Goal: Check status: Check status

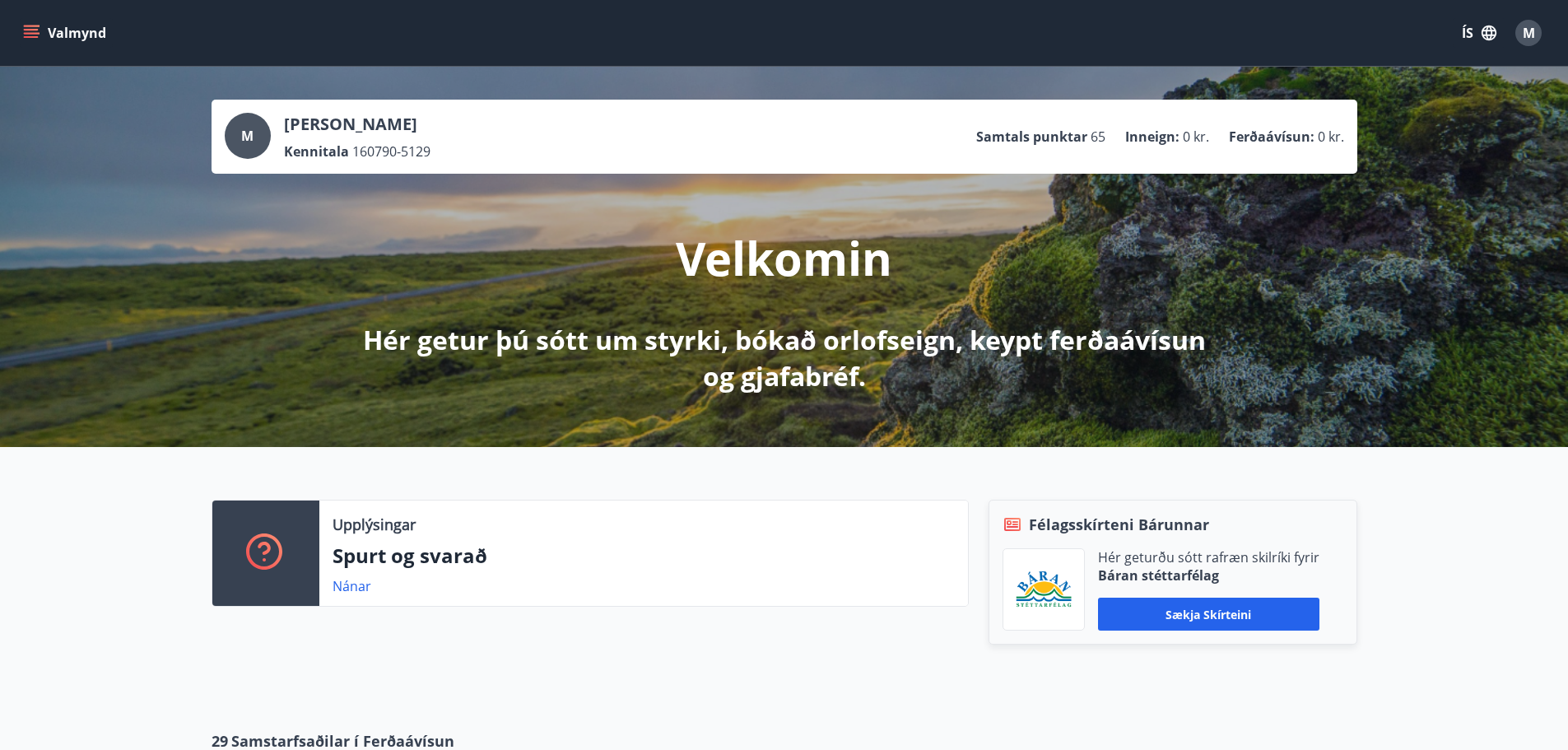
click at [48, 32] on button "Valmynd" at bounding box center [67, 33] width 93 height 29
click at [1470, 38] on button "ÍS" at bounding box center [1479, 33] width 52 height 29
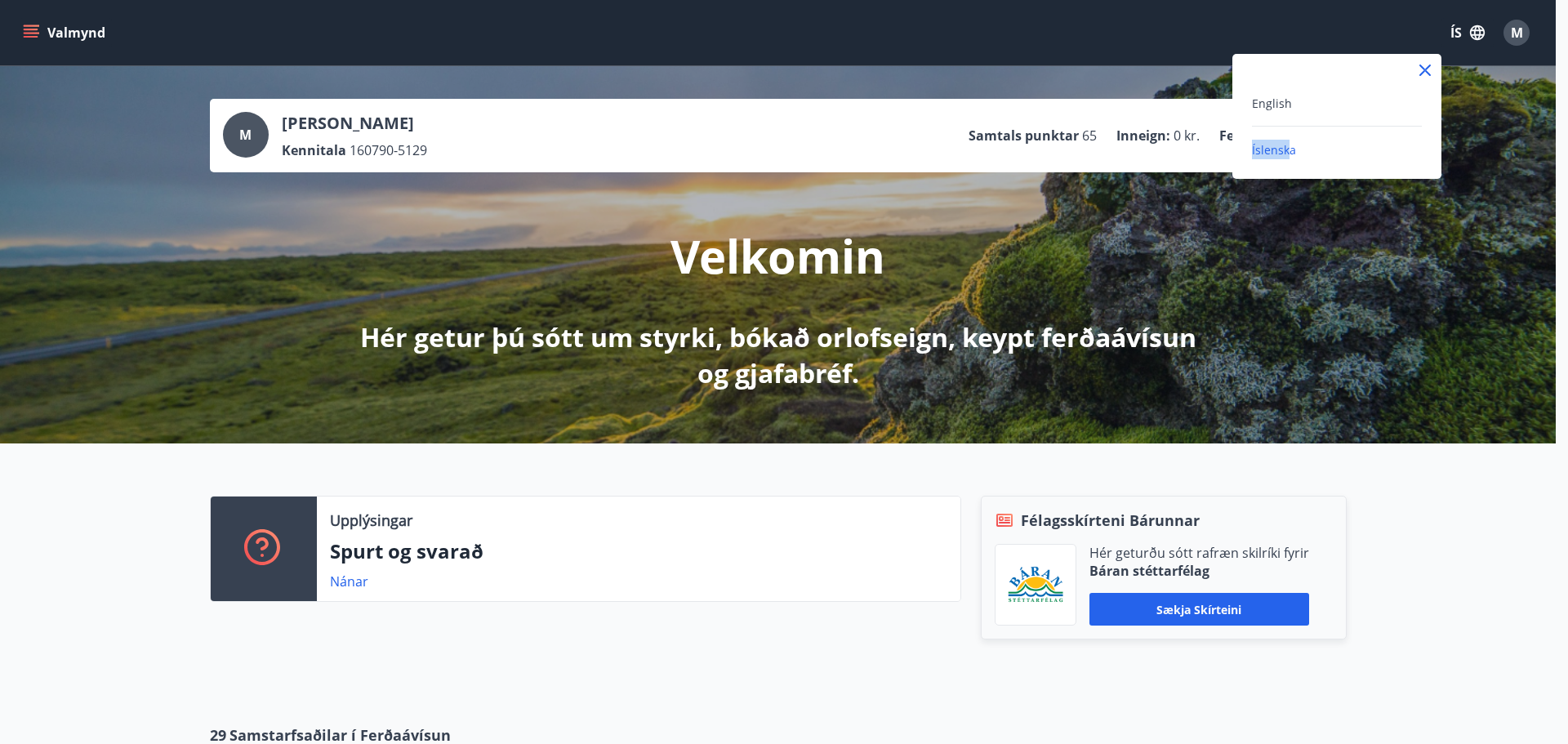
drag, startPoint x: 1286, startPoint y: 149, endPoint x: 1293, endPoint y: 96, distance: 53.5
click at [1293, 96] on div "English Íslenska" at bounding box center [1337, 126] width 209 height 66
click at [1259, 103] on span "English" at bounding box center [1272, 103] width 40 height 15
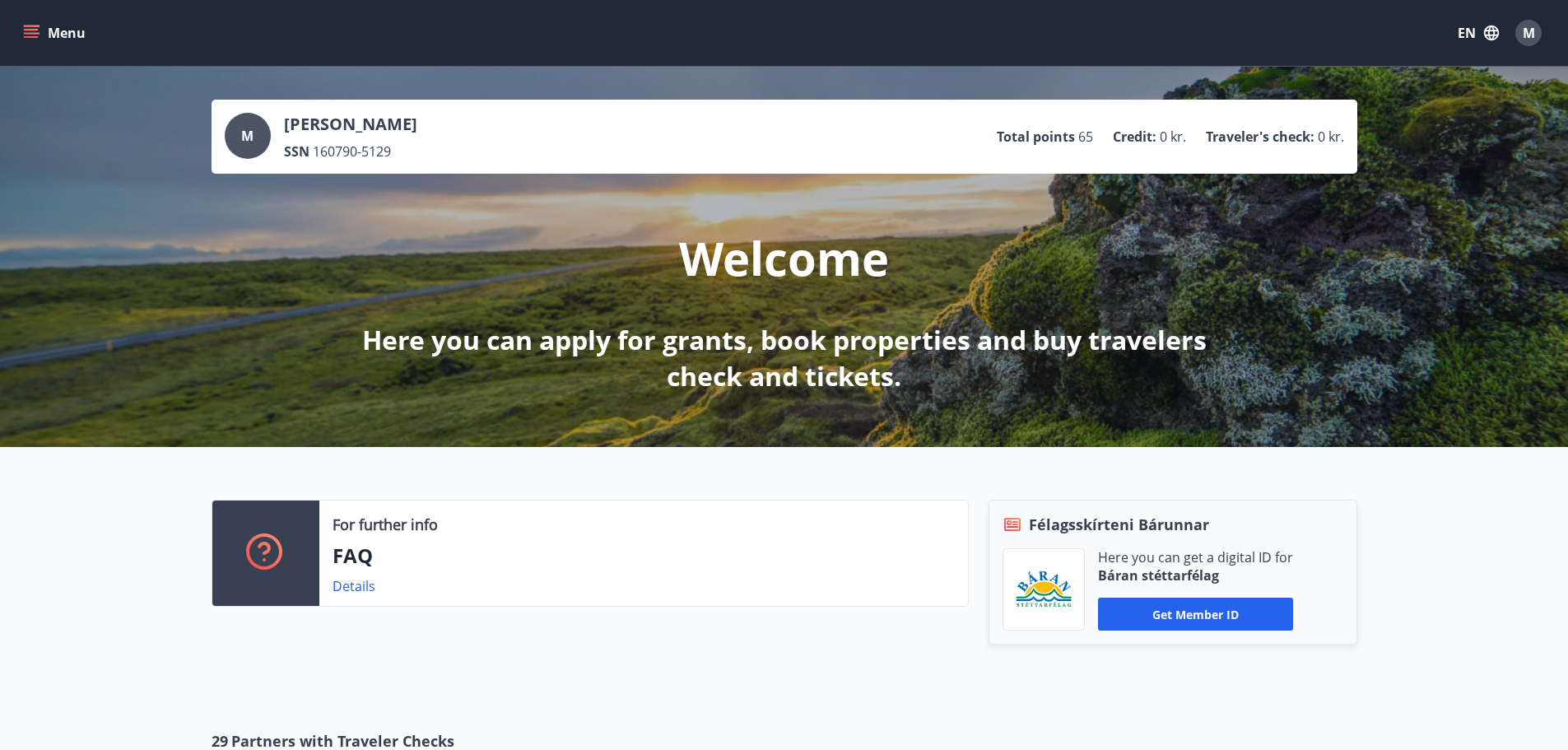
click at [39, 42] on button "Menu" at bounding box center [56, 33] width 72 height 29
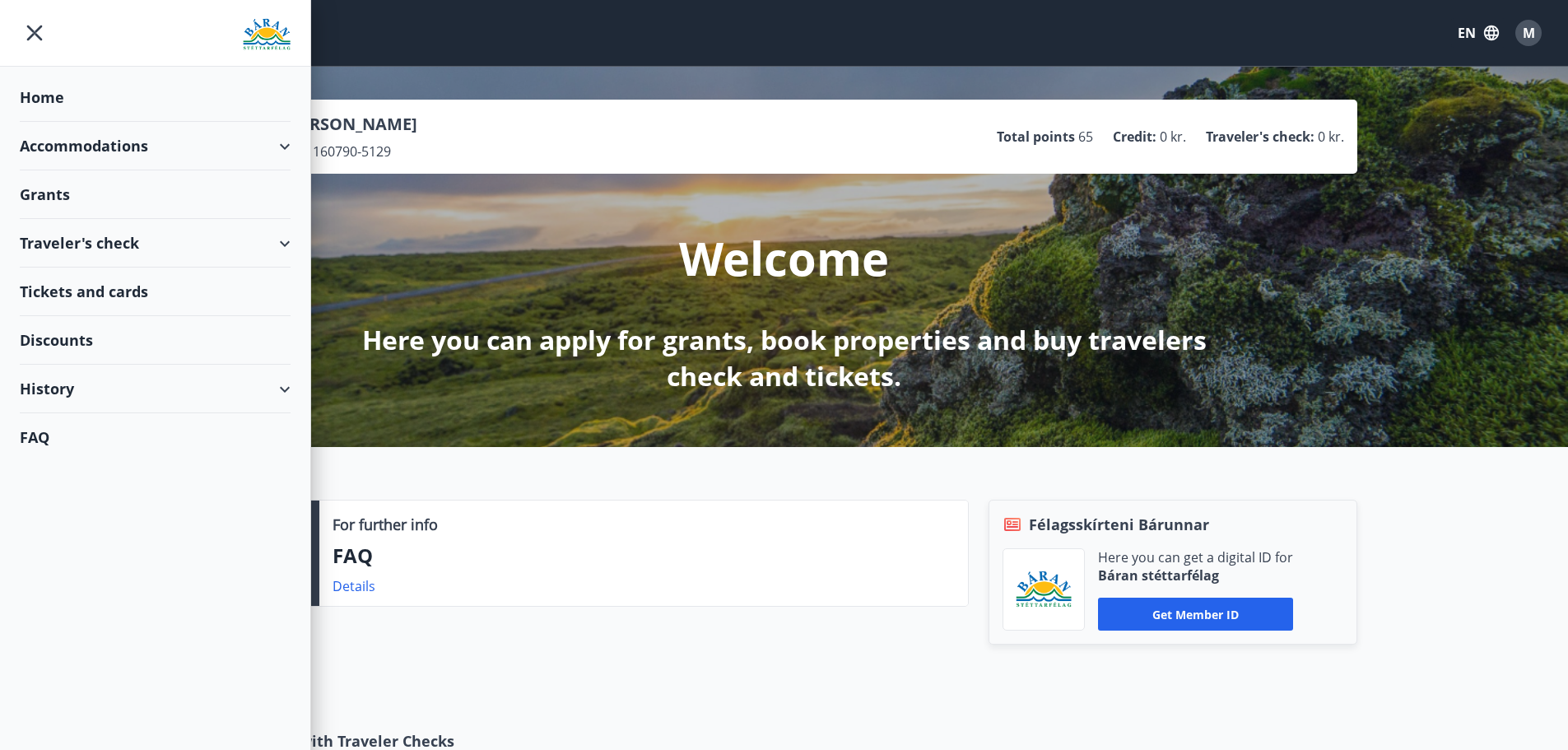
click at [271, 394] on div "History" at bounding box center [156, 389] width 271 height 49
click at [57, 506] on div "Rentings" at bounding box center [155, 500] width 245 height 35
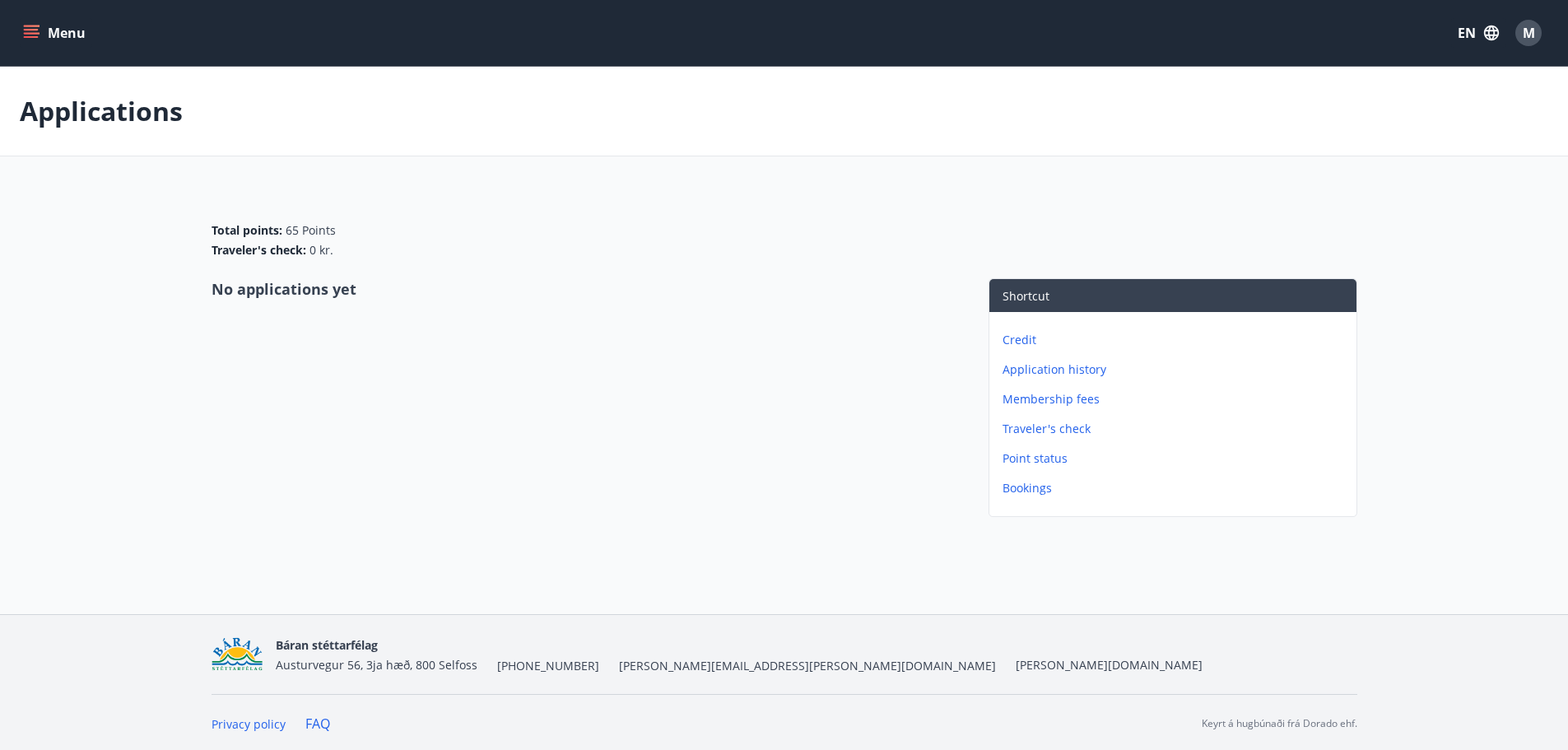
click at [1025, 490] on p "Bookings" at bounding box center [1176, 489] width 347 height 17
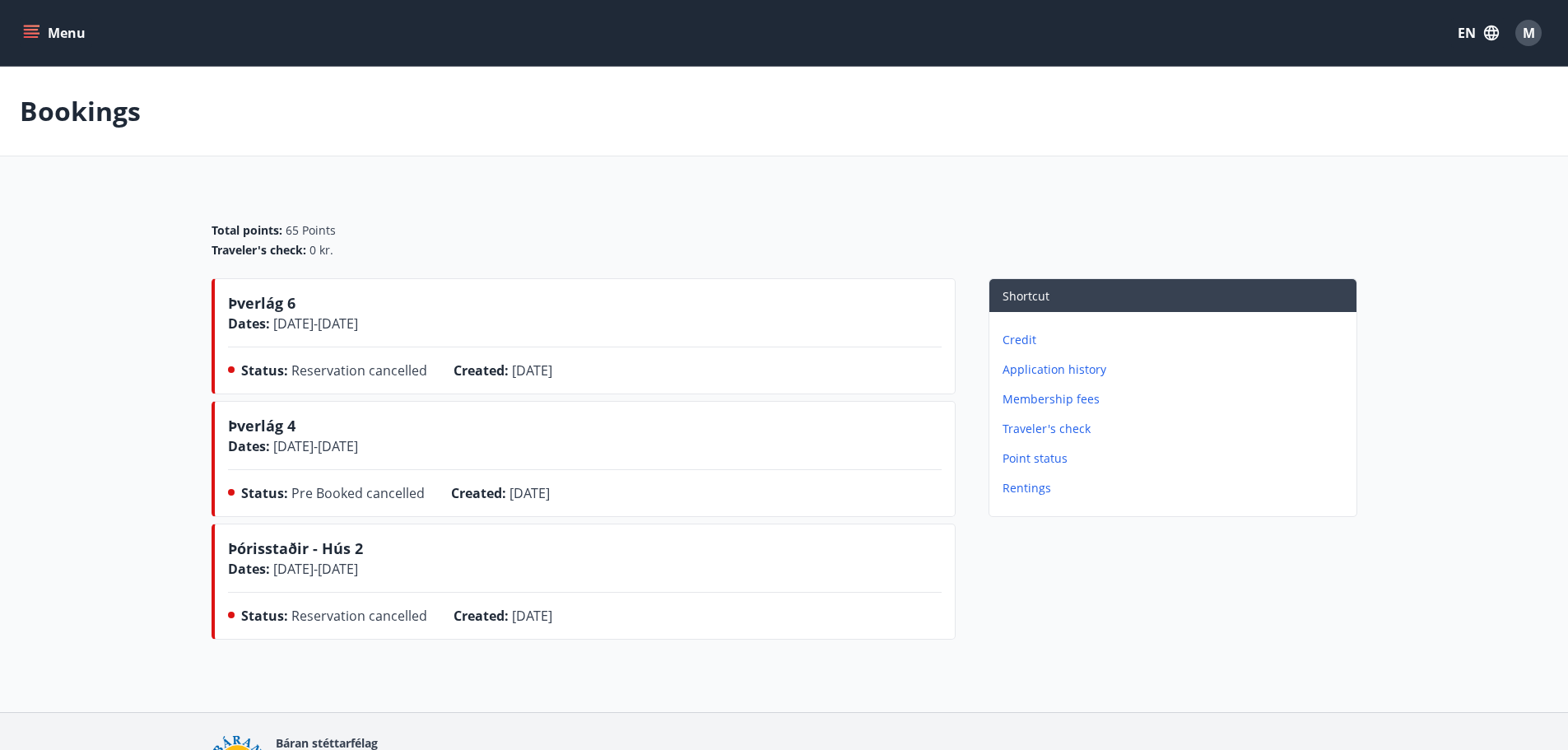
click at [322, 373] on span "Reservation cancelled" at bounding box center [359, 370] width 136 height 18
click at [411, 485] on span "Pre Booked cancelled" at bounding box center [358, 493] width 134 height 18
click at [566, 508] on div "Created : [DATE]" at bounding box center [513, 496] width 126 height 27
click at [571, 504] on div "Created : [DATE]" at bounding box center [513, 496] width 126 height 27
click at [550, 501] on span "[DATE]" at bounding box center [530, 493] width 40 height 18
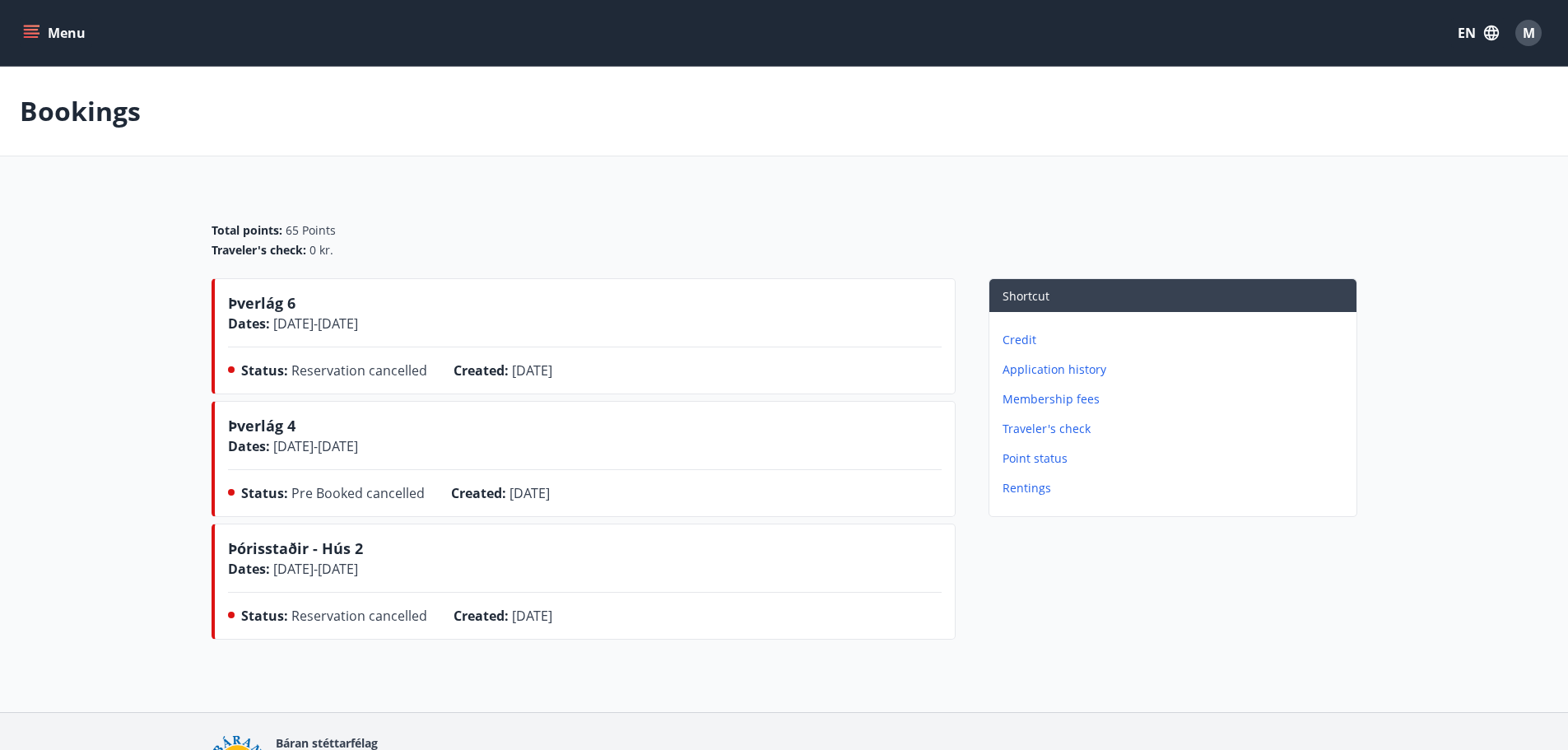
click at [550, 500] on span "[DATE]" at bounding box center [530, 493] width 40 height 18
click at [1073, 367] on p "Application history" at bounding box center [1176, 369] width 347 height 17
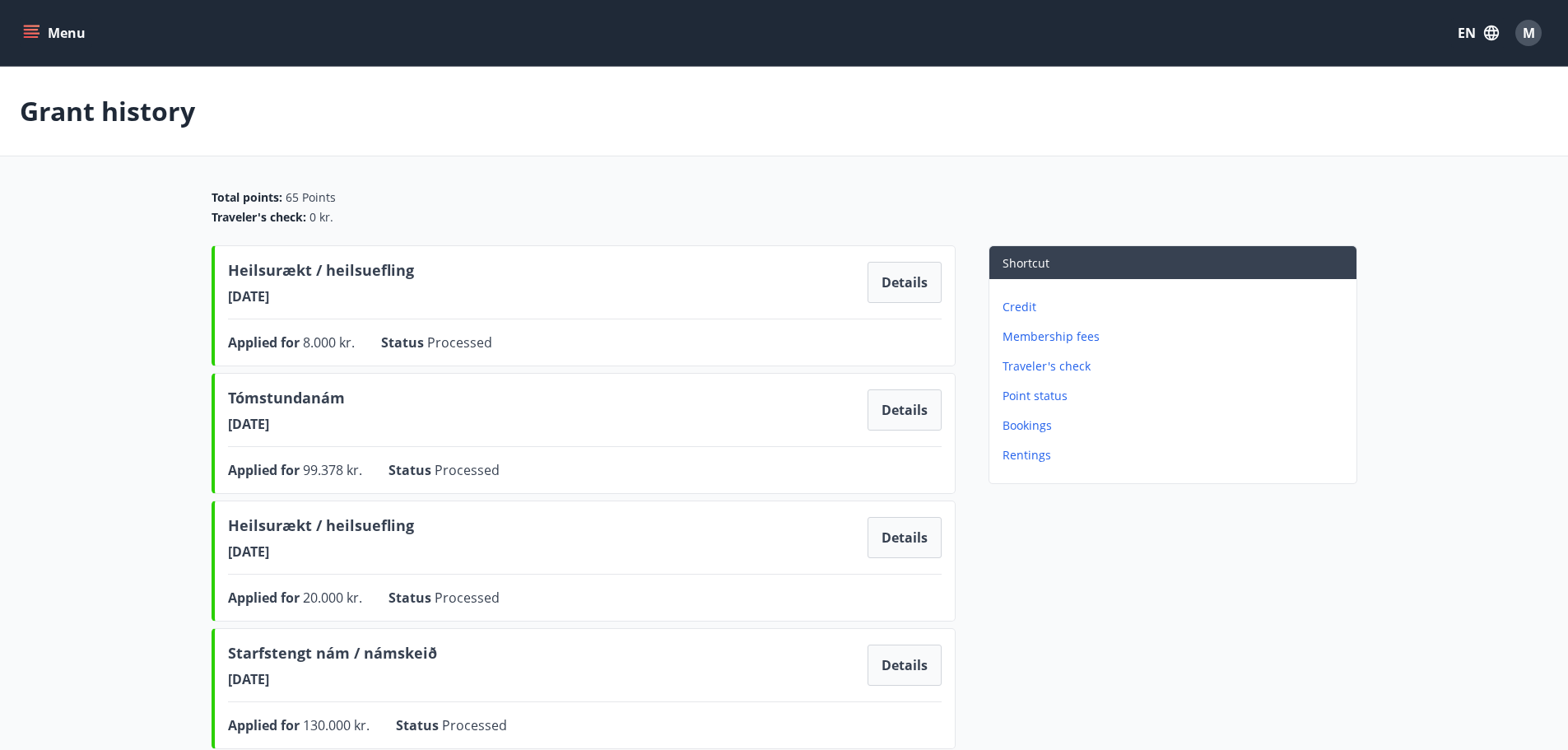
click at [1024, 457] on p "Rentings" at bounding box center [1176, 456] width 347 height 17
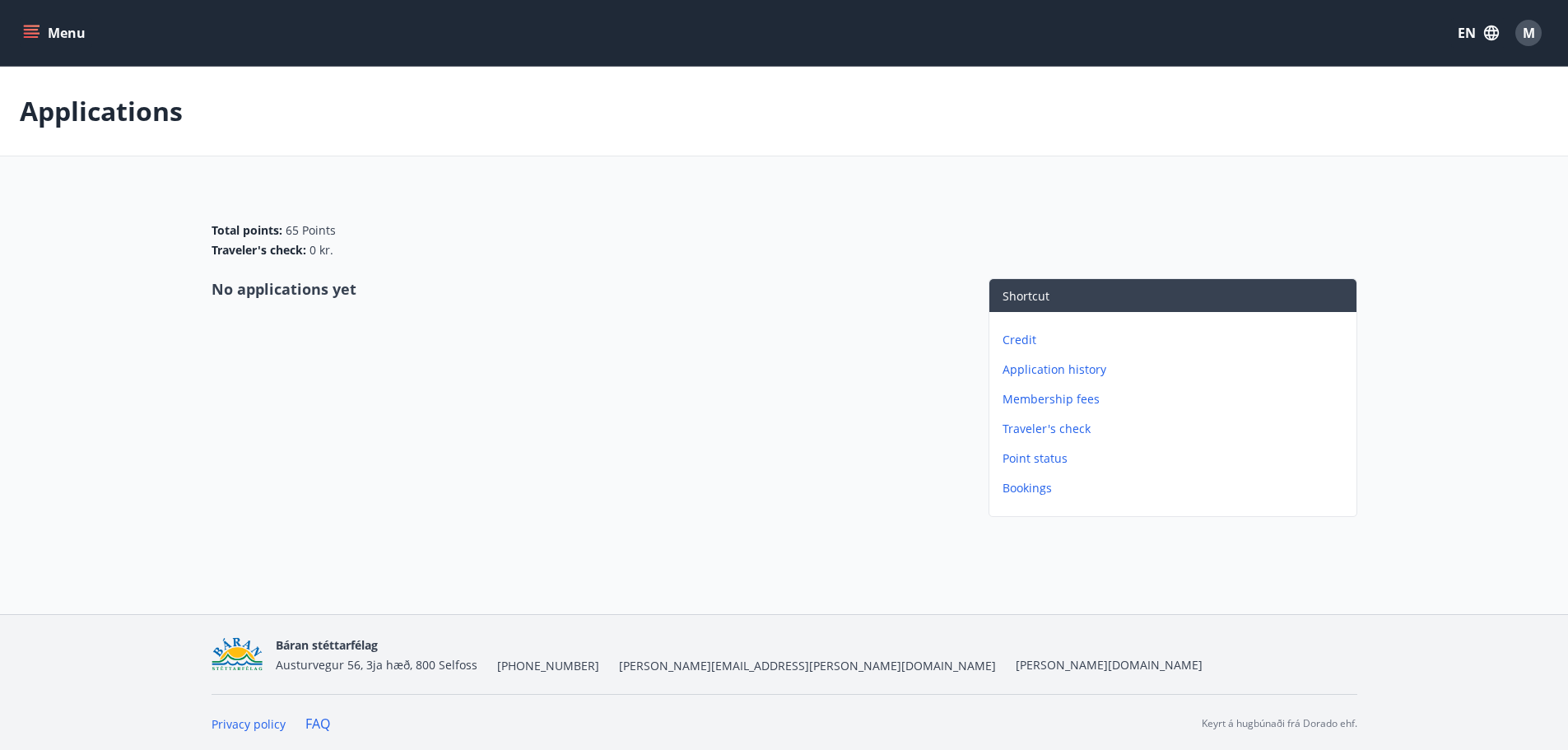
click at [1041, 458] on p "Point status" at bounding box center [1176, 458] width 347 height 17
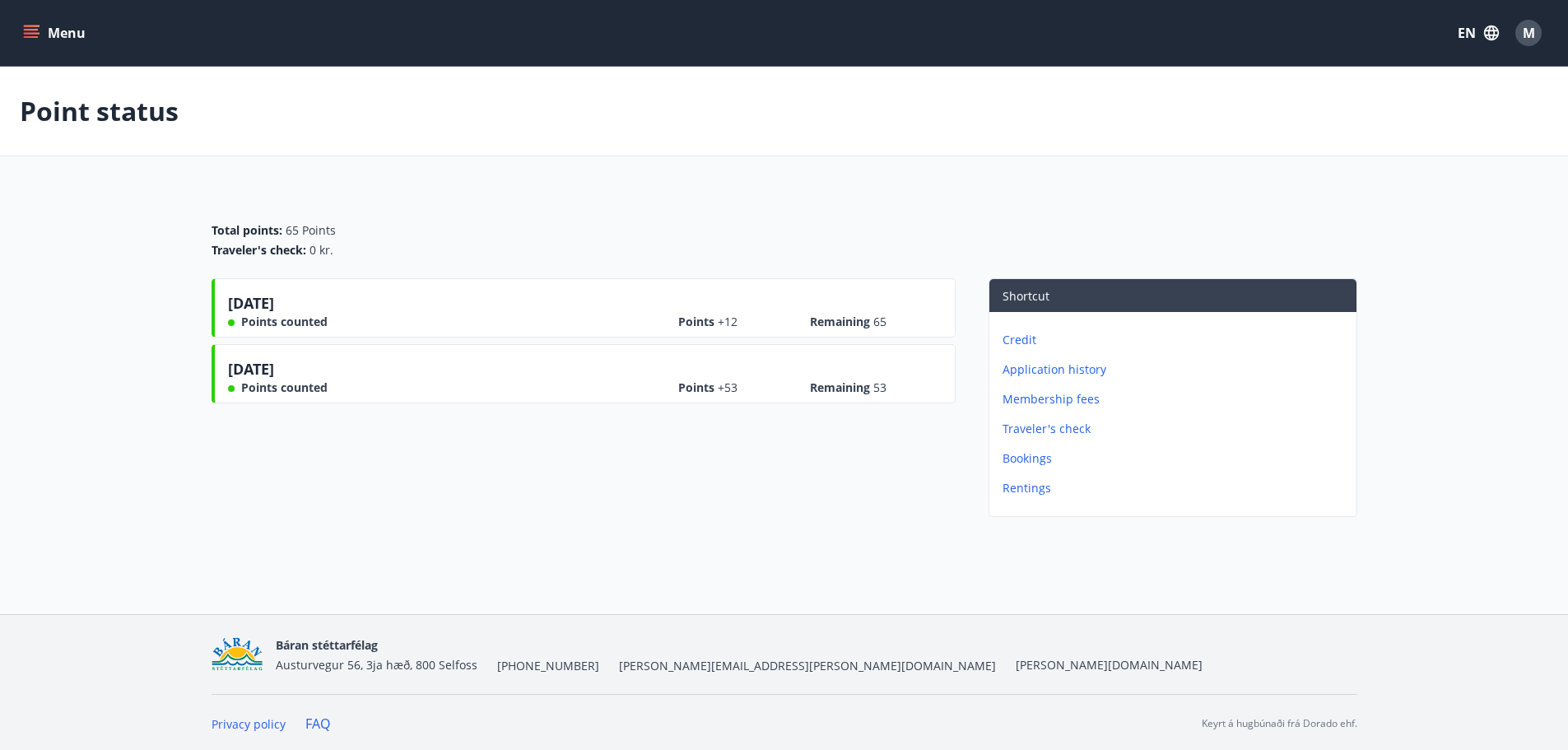
click at [52, 37] on button "Menu" at bounding box center [56, 33] width 72 height 29
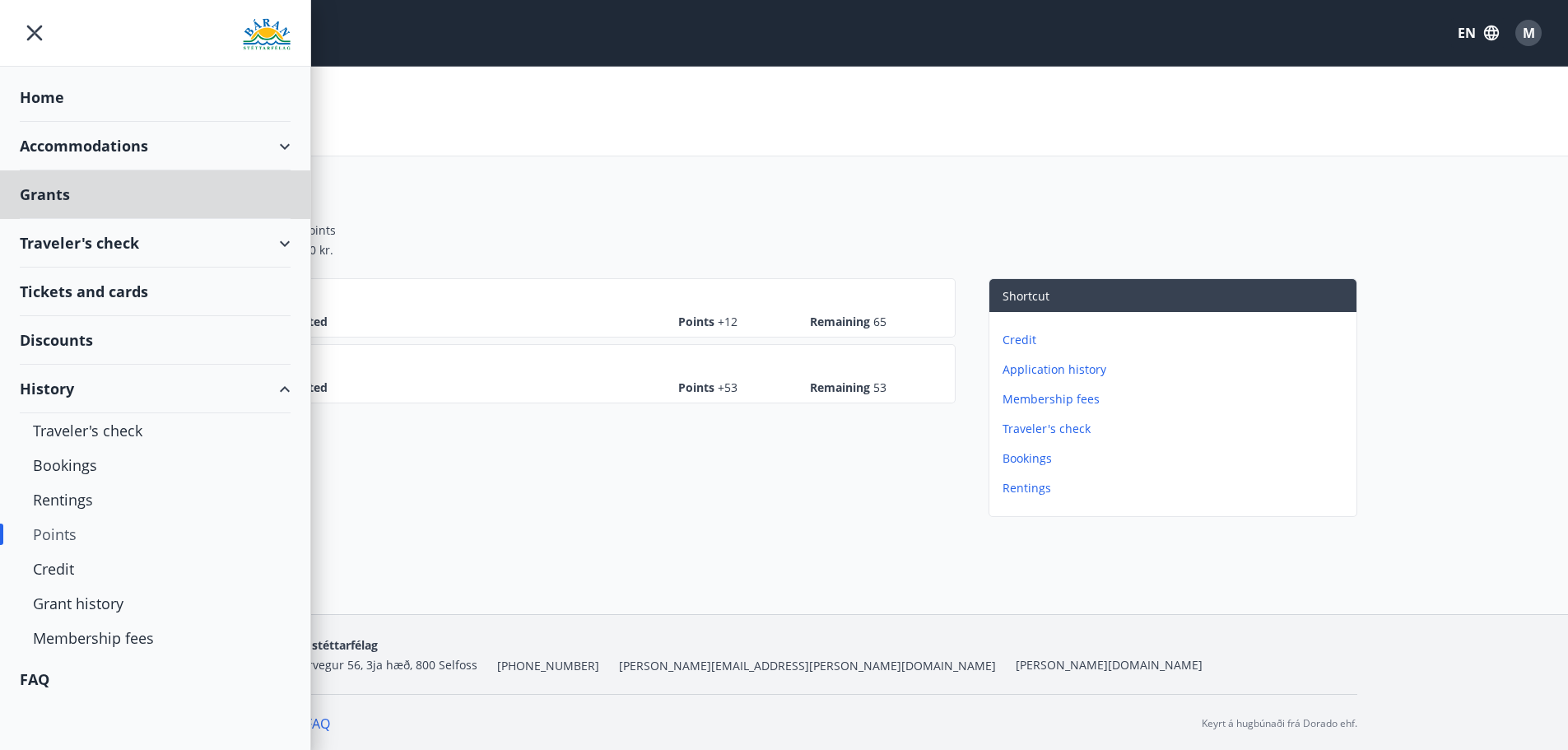
click at [113, 80] on div "Home" at bounding box center [156, 97] width 271 height 49
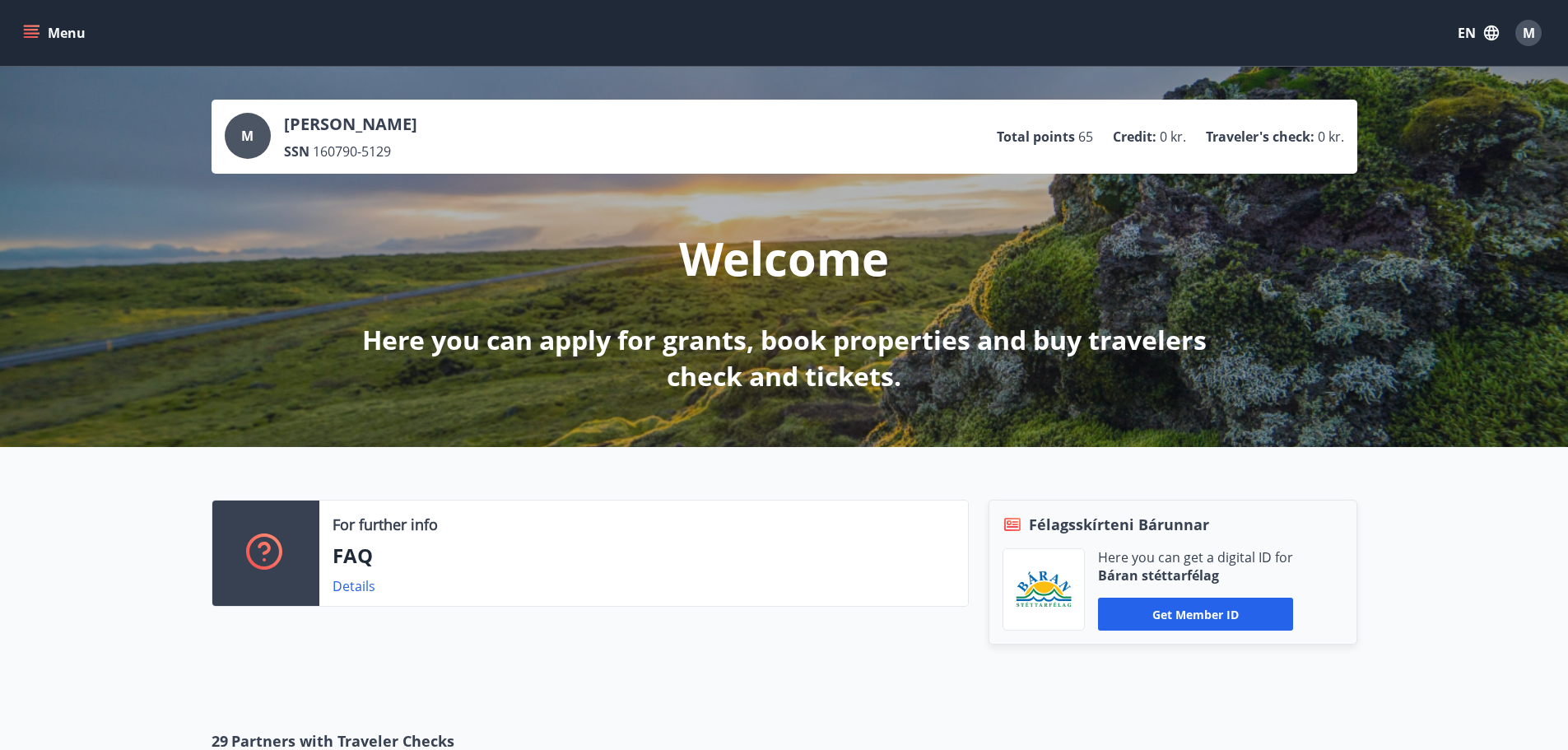
click at [29, 34] on icon "menu" at bounding box center [33, 33] width 18 height 2
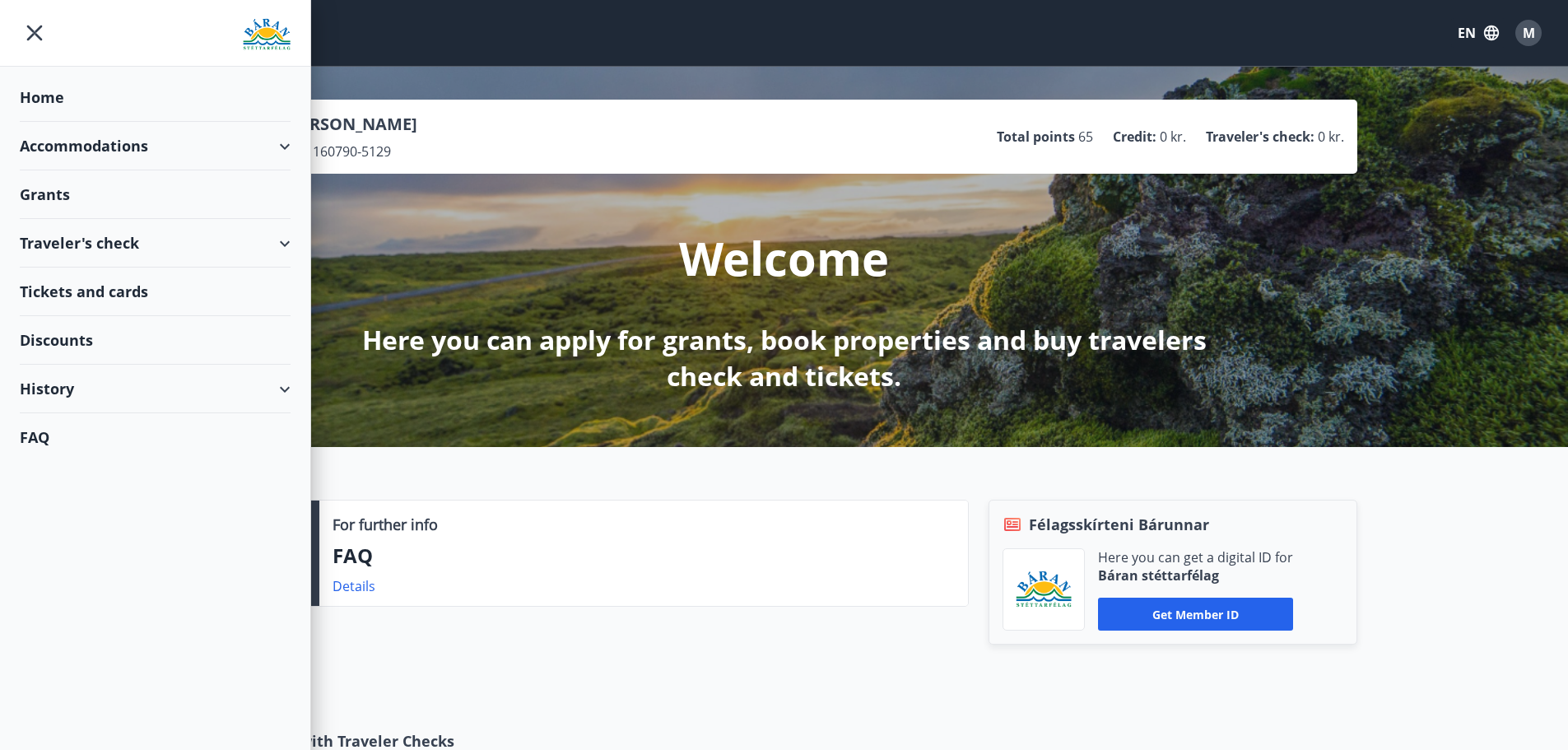
click at [122, 143] on div "Accommodations" at bounding box center [156, 146] width 271 height 49
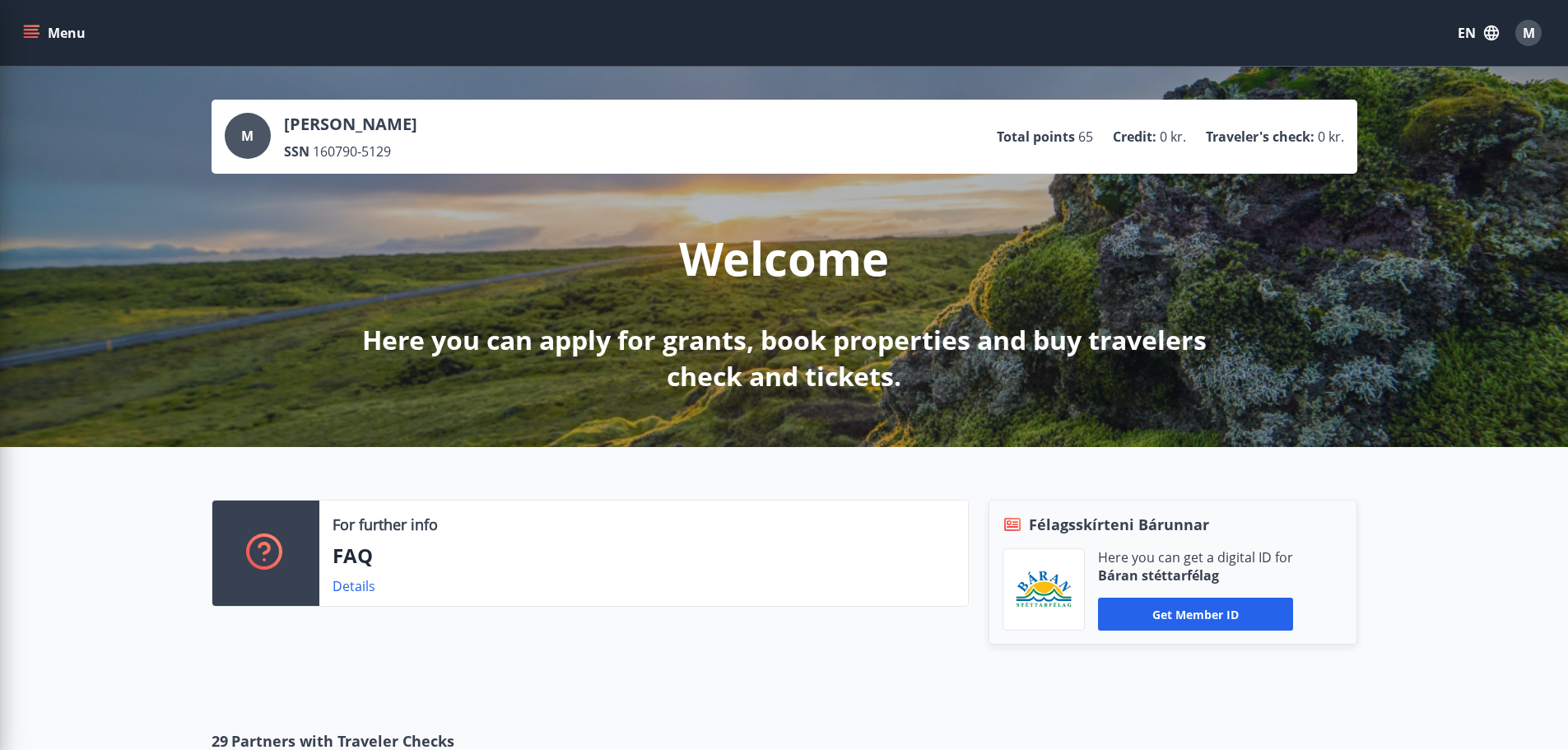
click at [573, 458] on div "For further info FAQ Details Félagsskírteni Bárunnar Here you can get a digital…" at bounding box center [784, 576] width 1568 height 257
click at [67, 34] on button "Menu" at bounding box center [56, 33] width 72 height 29
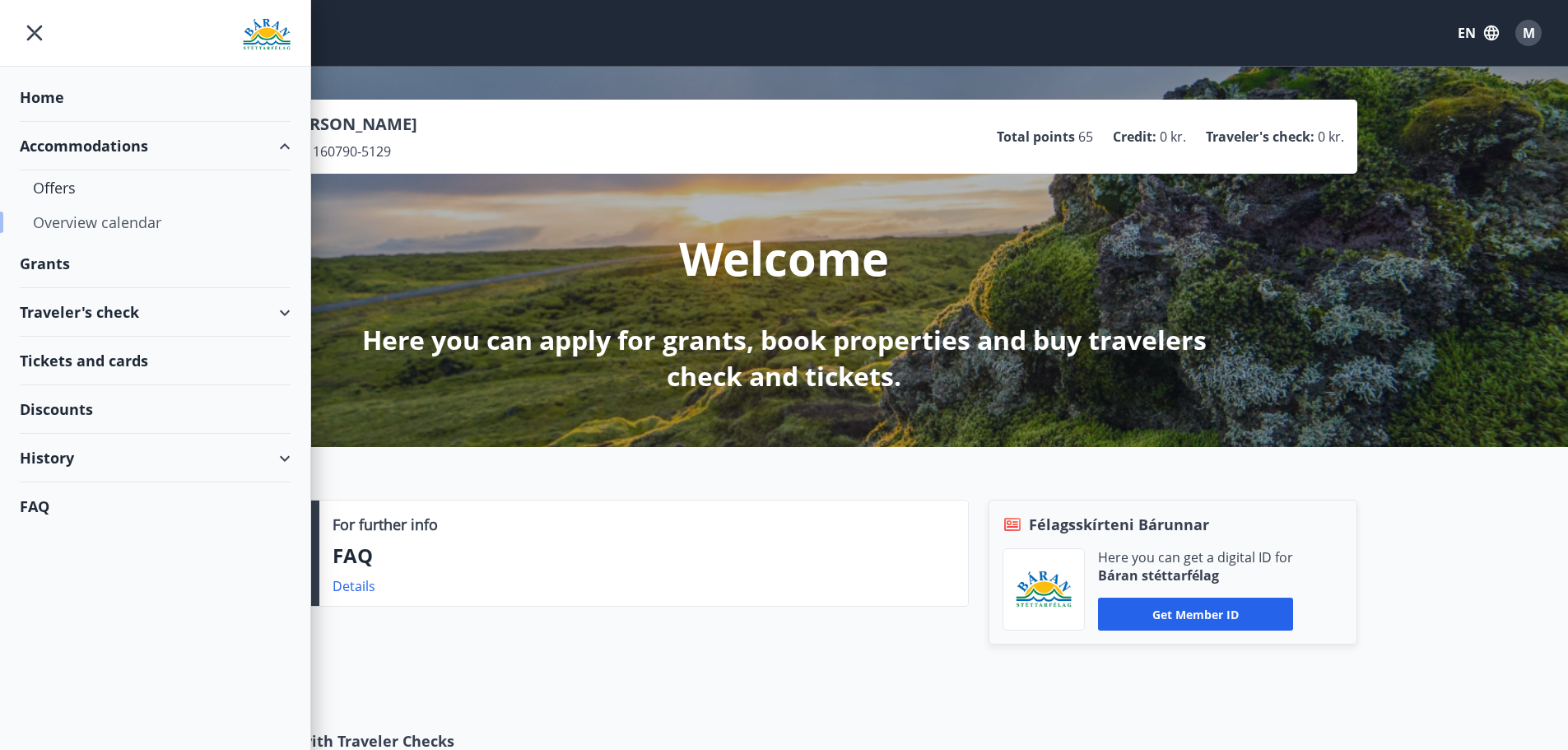
click at [92, 228] on div "Overview calendar" at bounding box center [155, 223] width 245 height 35
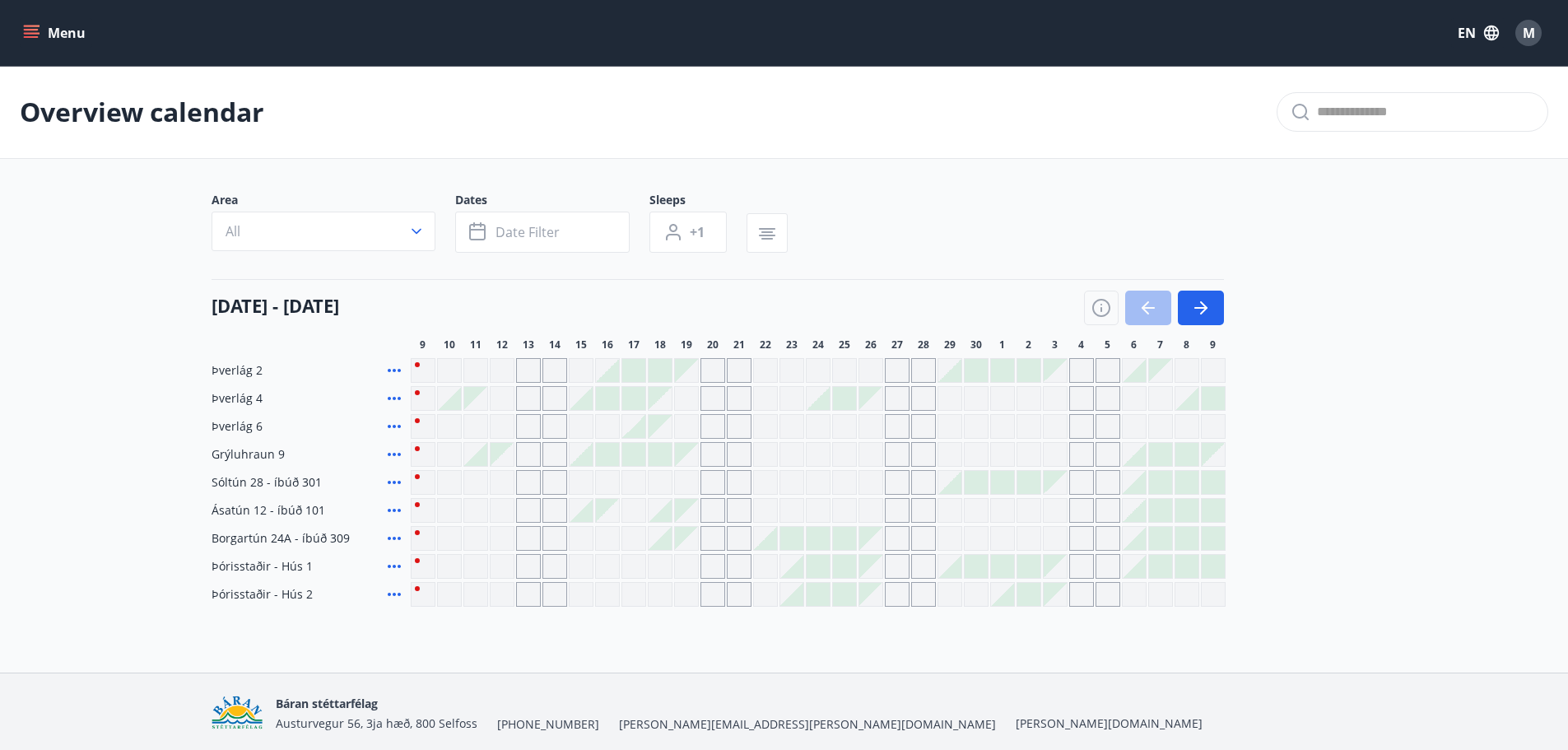
click at [62, 25] on button "Menu" at bounding box center [56, 33] width 72 height 29
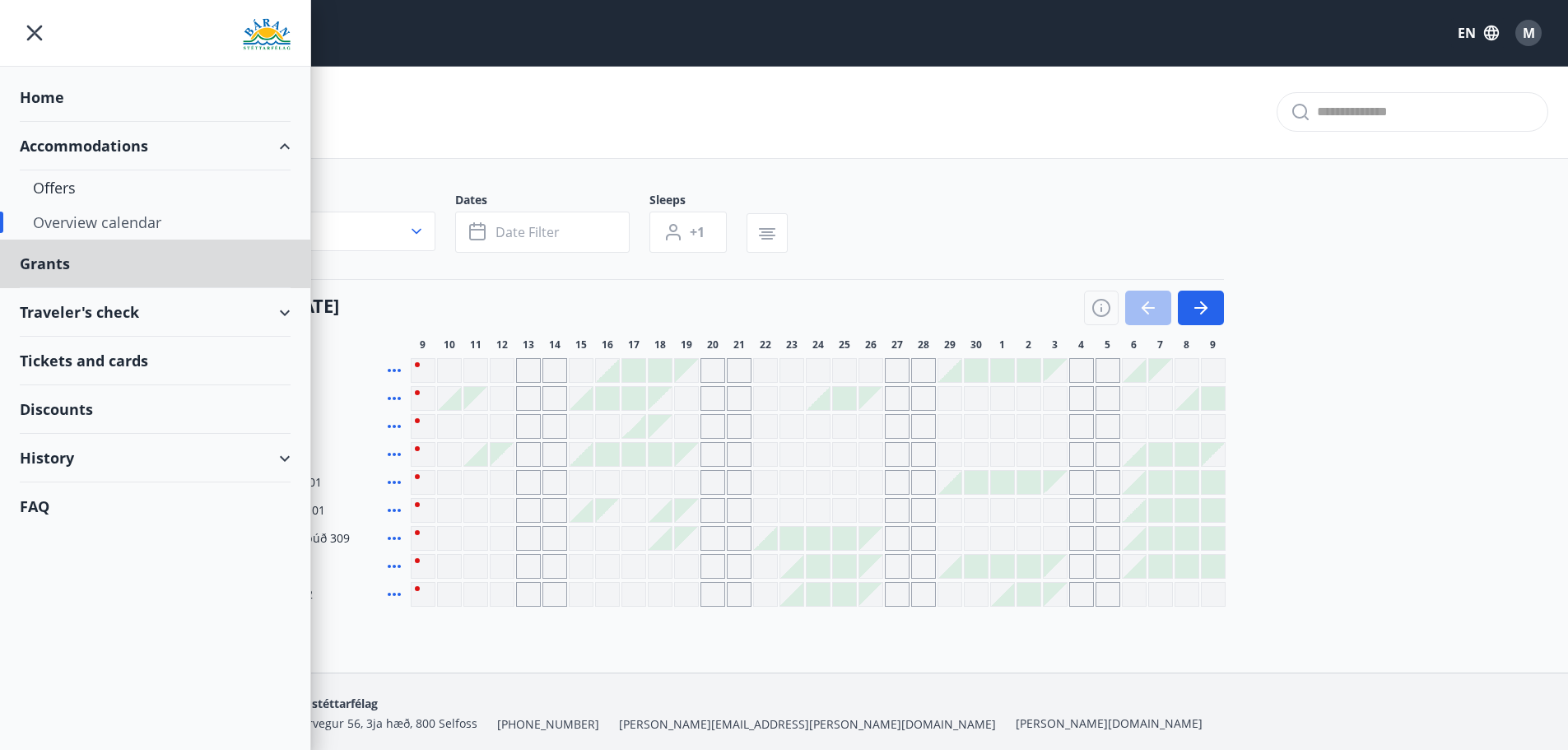
click at [48, 110] on div "Home" at bounding box center [156, 97] width 271 height 49
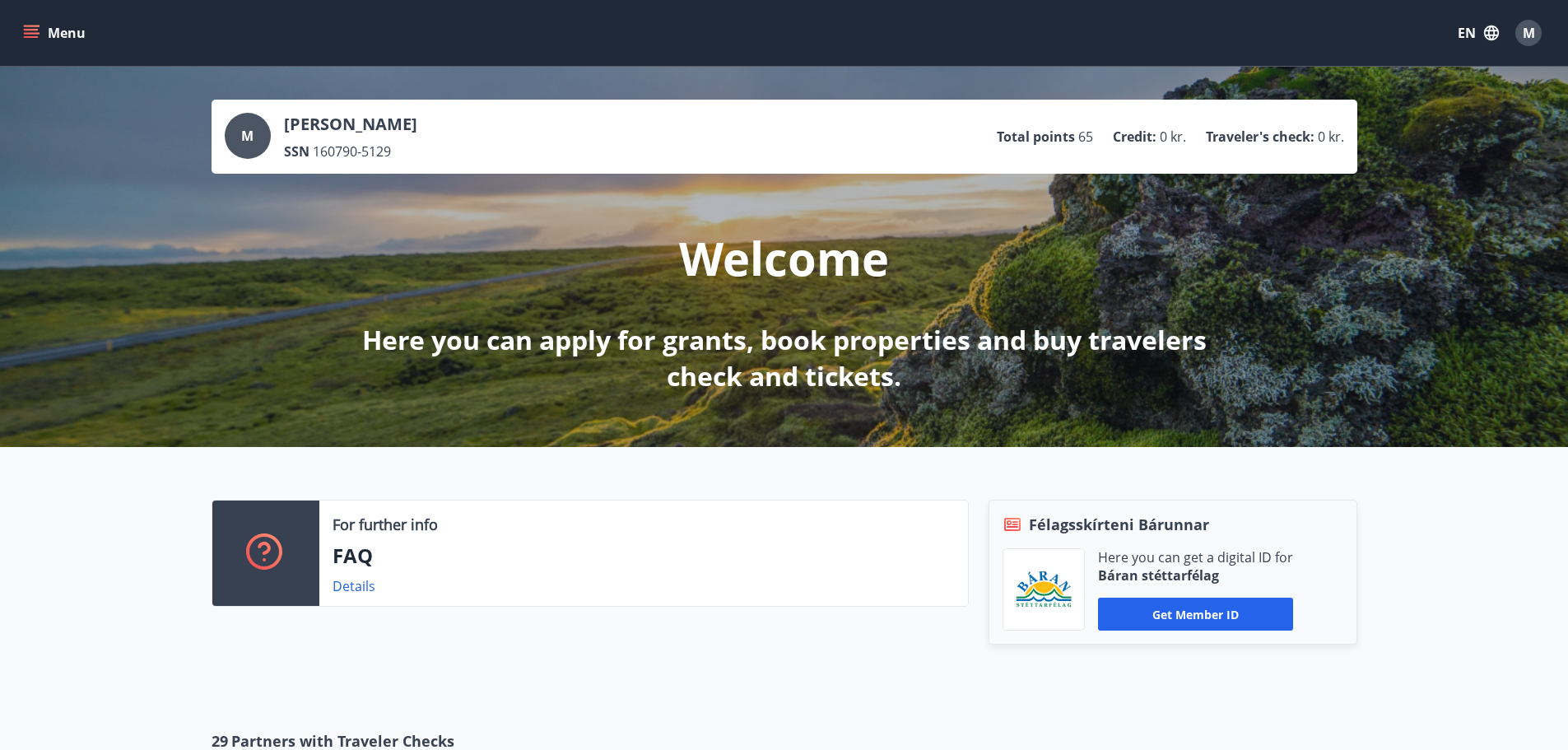
click at [7, 32] on div "Menu EN M" at bounding box center [784, 33] width 1568 height 66
click at [35, 32] on icon "menu" at bounding box center [31, 33] width 16 height 17
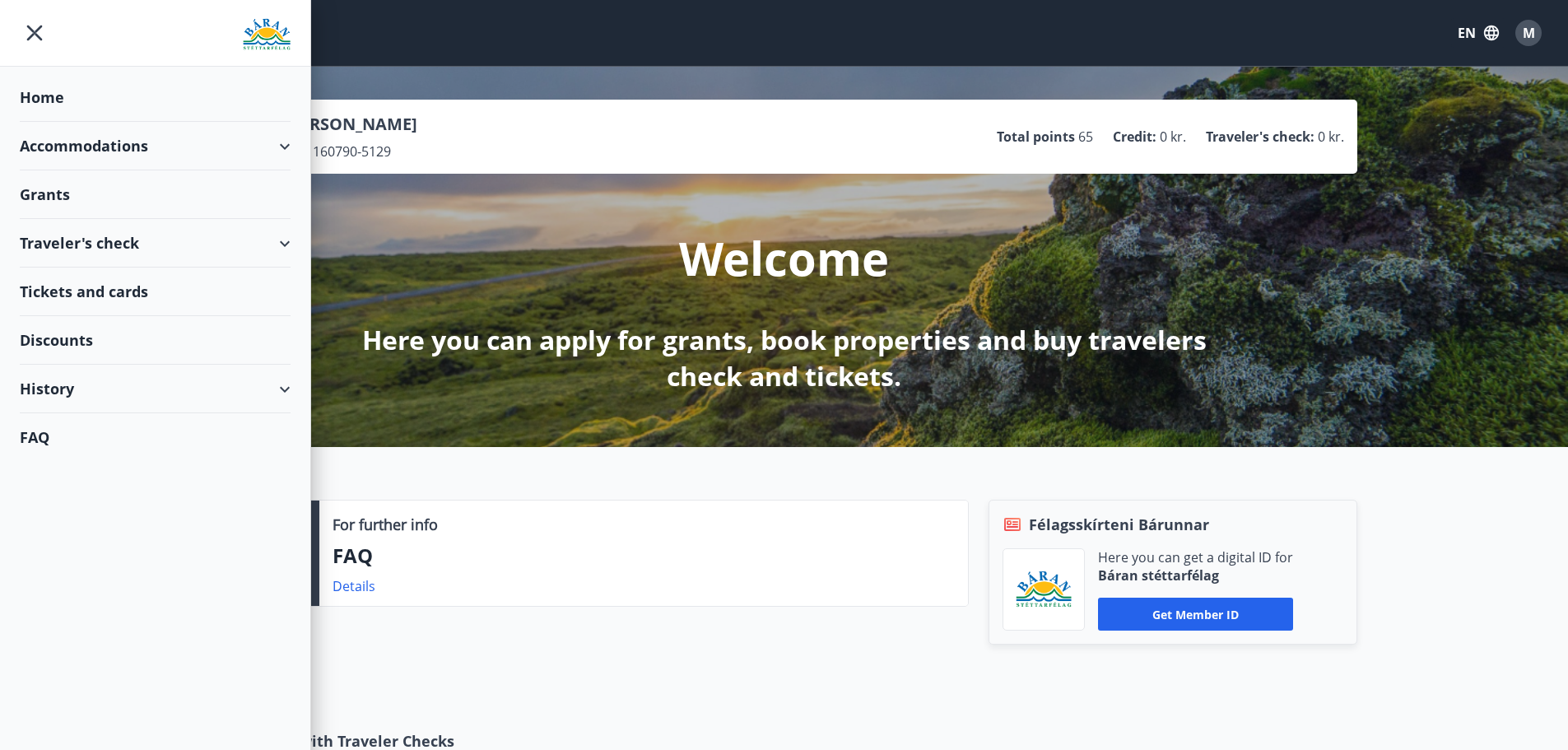
click at [104, 386] on div "History" at bounding box center [156, 389] width 271 height 49
click at [77, 462] on div "Bookings" at bounding box center [155, 466] width 245 height 35
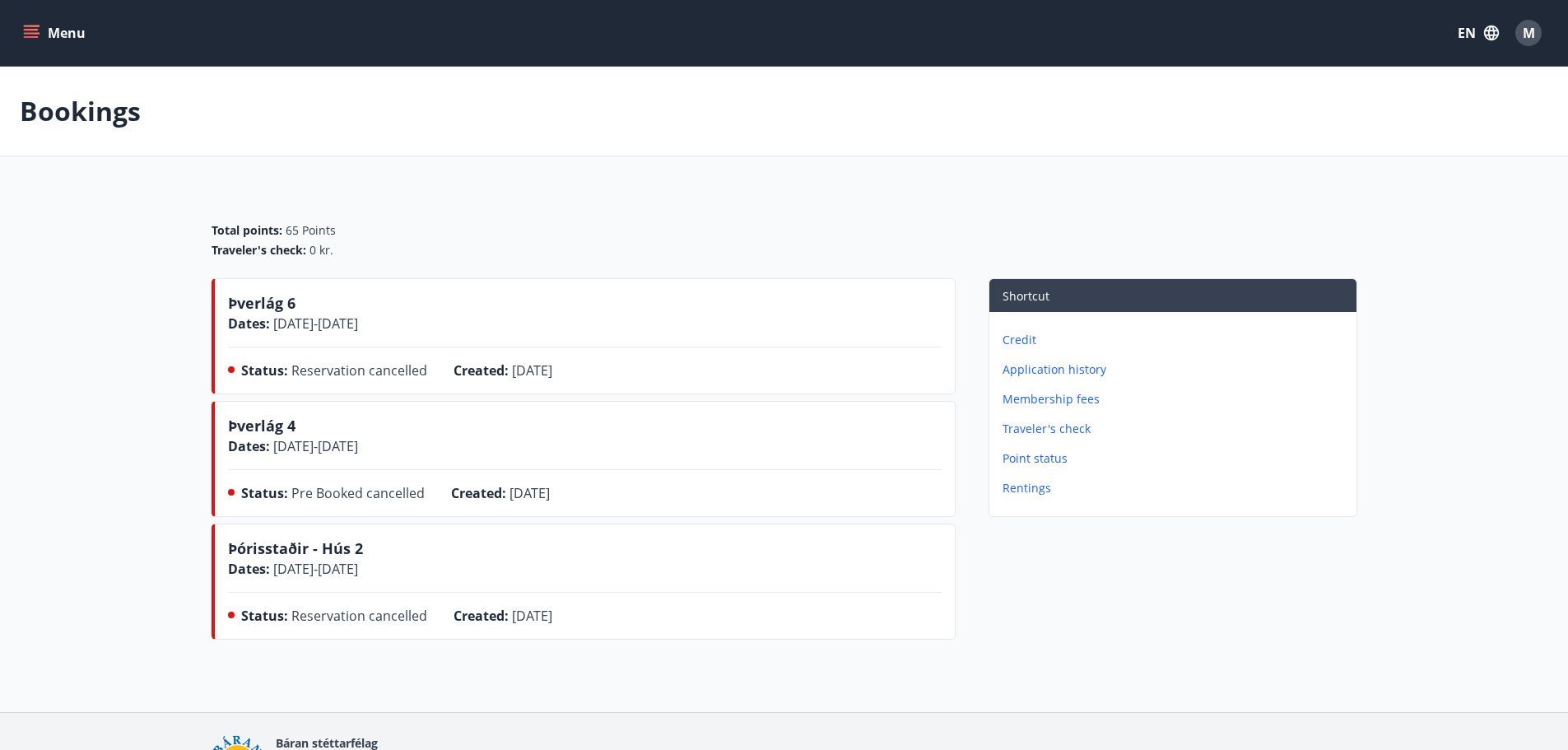
click at [350, 446] on span "[DATE] - [DATE]" at bounding box center [314, 447] width 88 height 18
click at [36, 38] on icon "menu" at bounding box center [31, 38] width 15 height 2
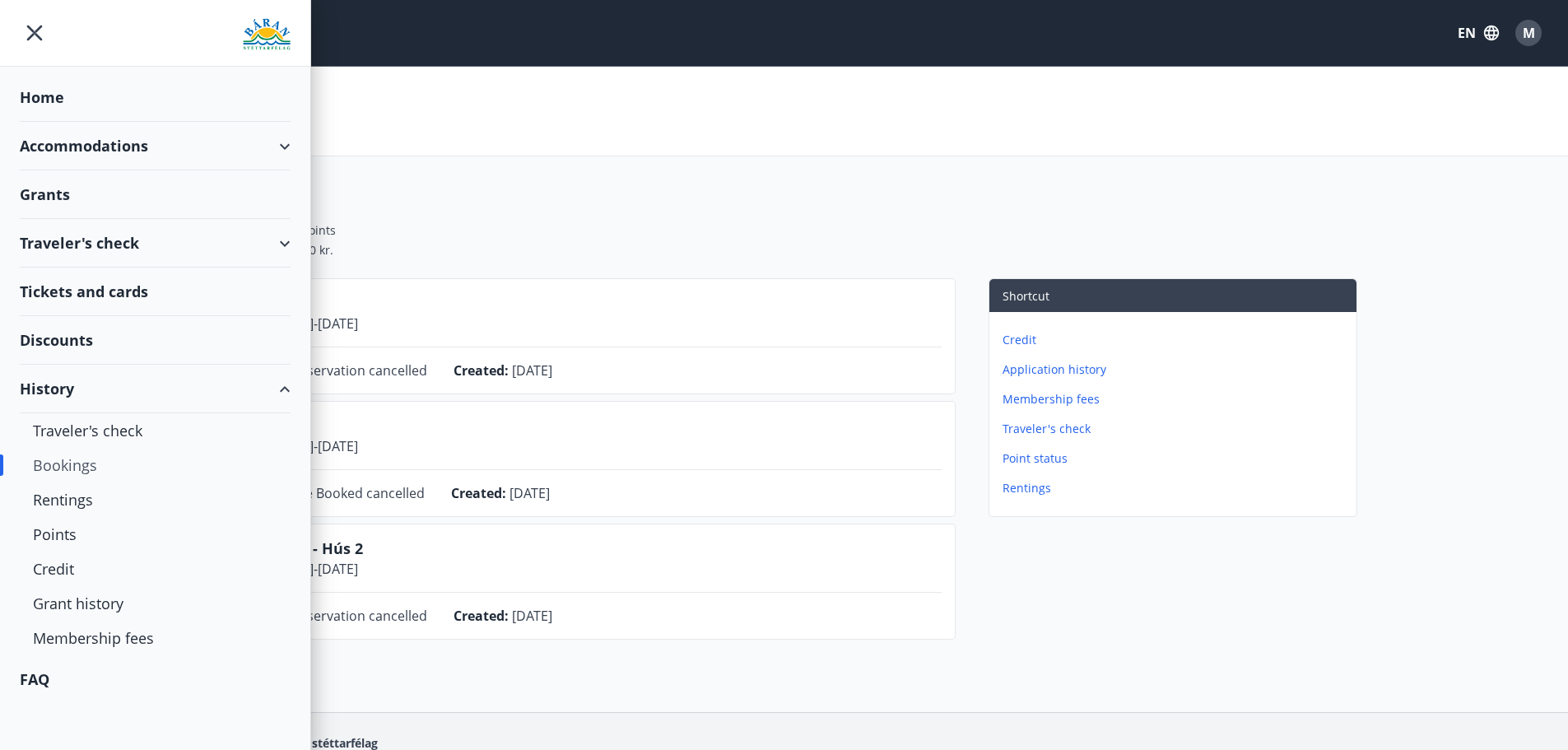
click at [258, 239] on div "Traveler's check" at bounding box center [156, 243] width 271 height 49
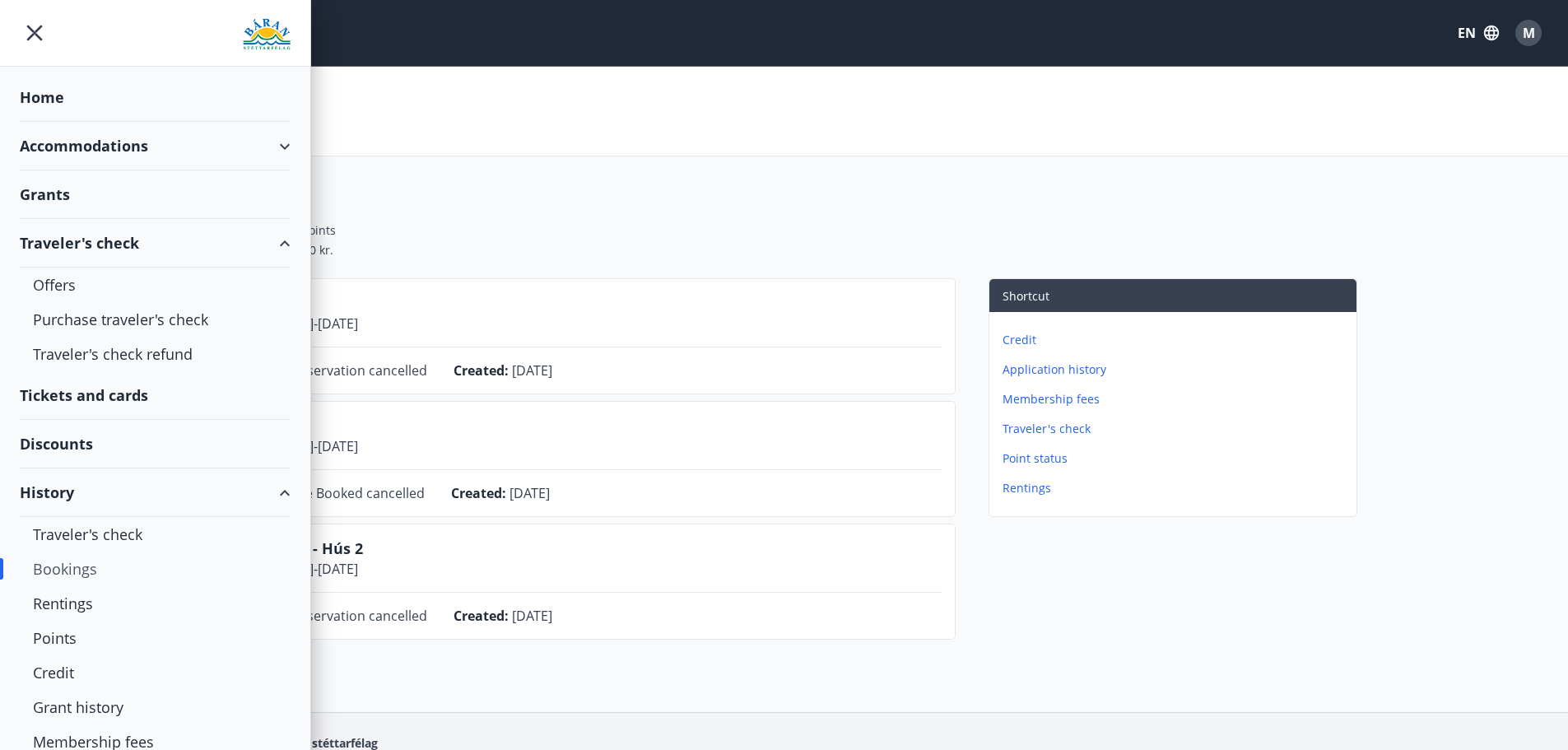
click at [26, 37] on icon "menu" at bounding box center [35, 33] width 29 height 29
